Goal: Information Seeking & Learning: Learn about a topic

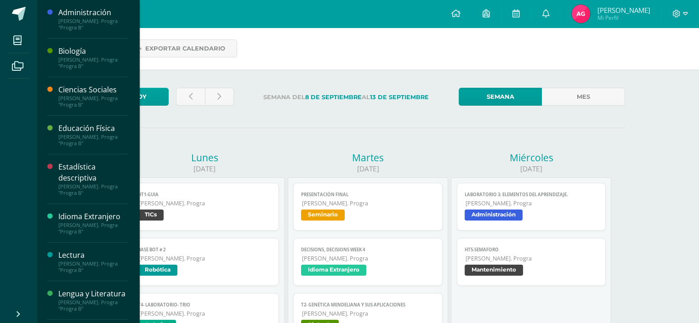
click at [61, 66] on div "[PERSON_NAME]. Progra "Progra B"" at bounding box center [93, 62] width 70 height 13
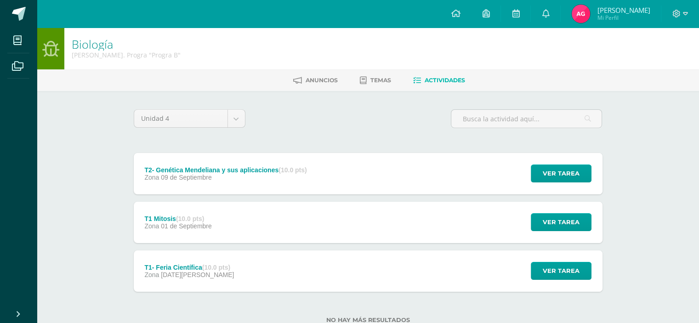
click at [241, 235] on div "T1 Mitosis (10.0 pts) Zona 01 de Septiembre Ver tarea T1 Mitosis Biología Carga…" at bounding box center [368, 222] width 469 height 41
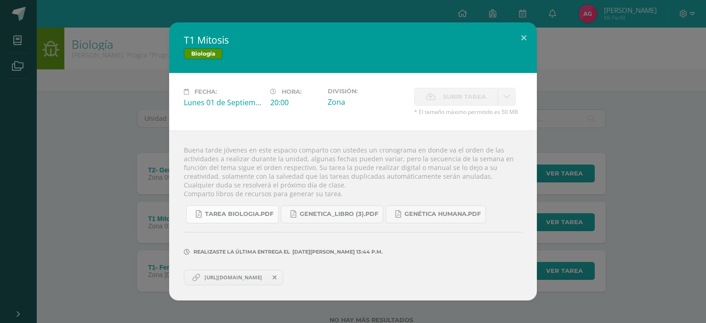
click at [223, 212] on span "Tarea biologia.pdf" at bounding box center [239, 213] width 68 height 7
